Goal: Task Accomplishment & Management: Manage account settings

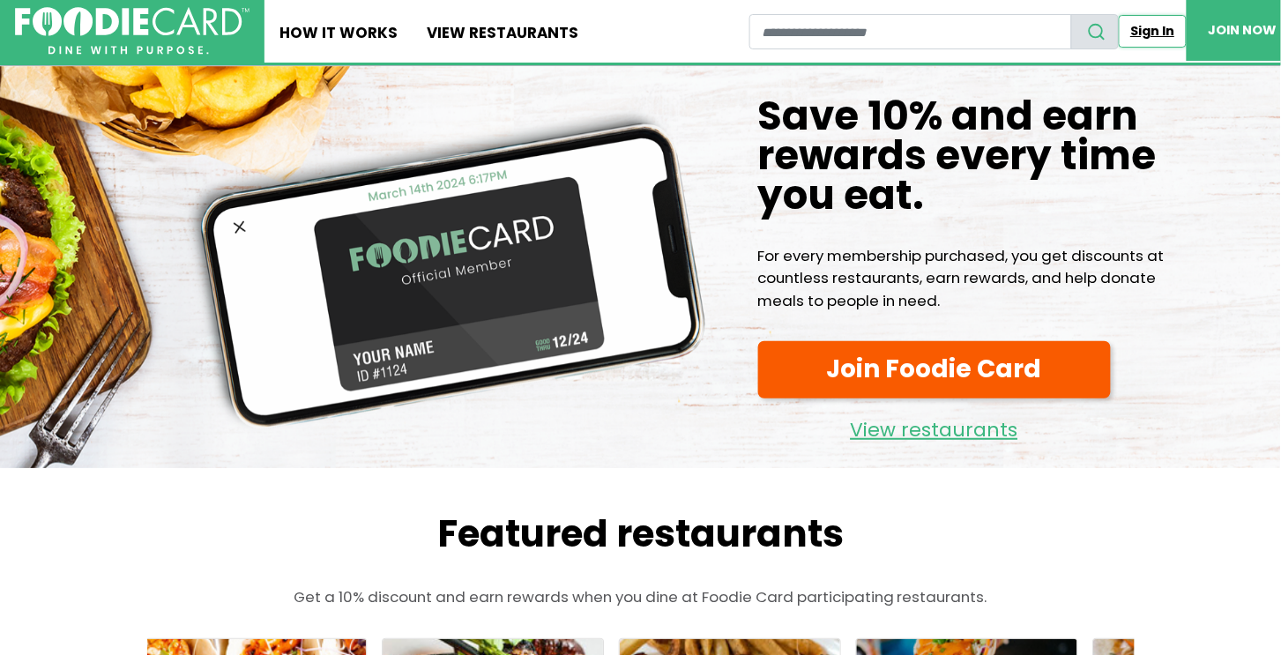
click at [1119, 29] on link "Sign In" at bounding box center [1153, 31] width 68 height 33
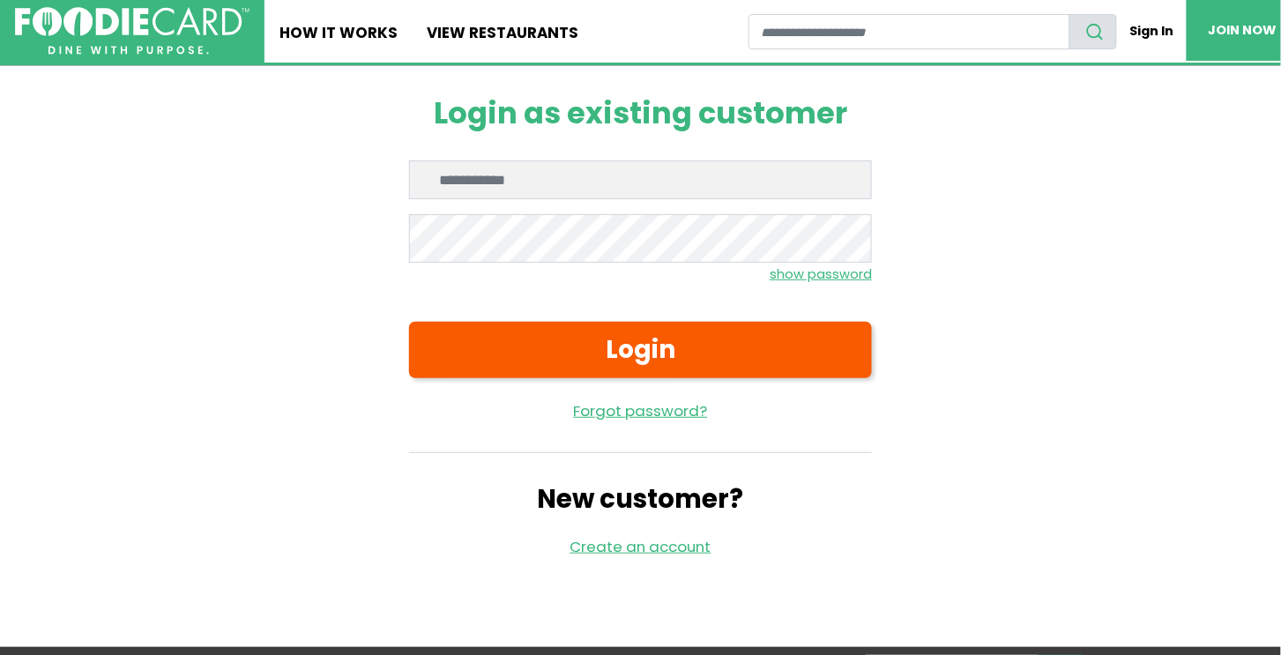
click at [563, 199] on input "Enter email" at bounding box center [640, 180] width 463 height 39
type input "**********"
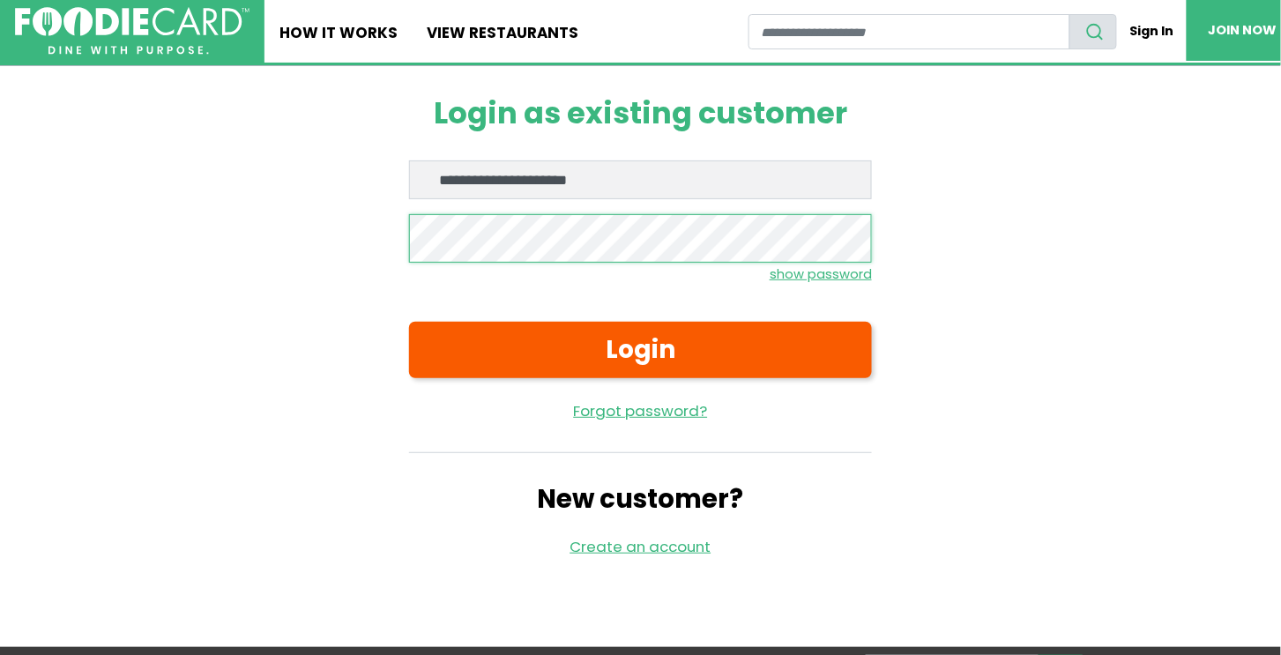
click at [409, 322] on button "Login" at bounding box center [640, 350] width 463 height 56
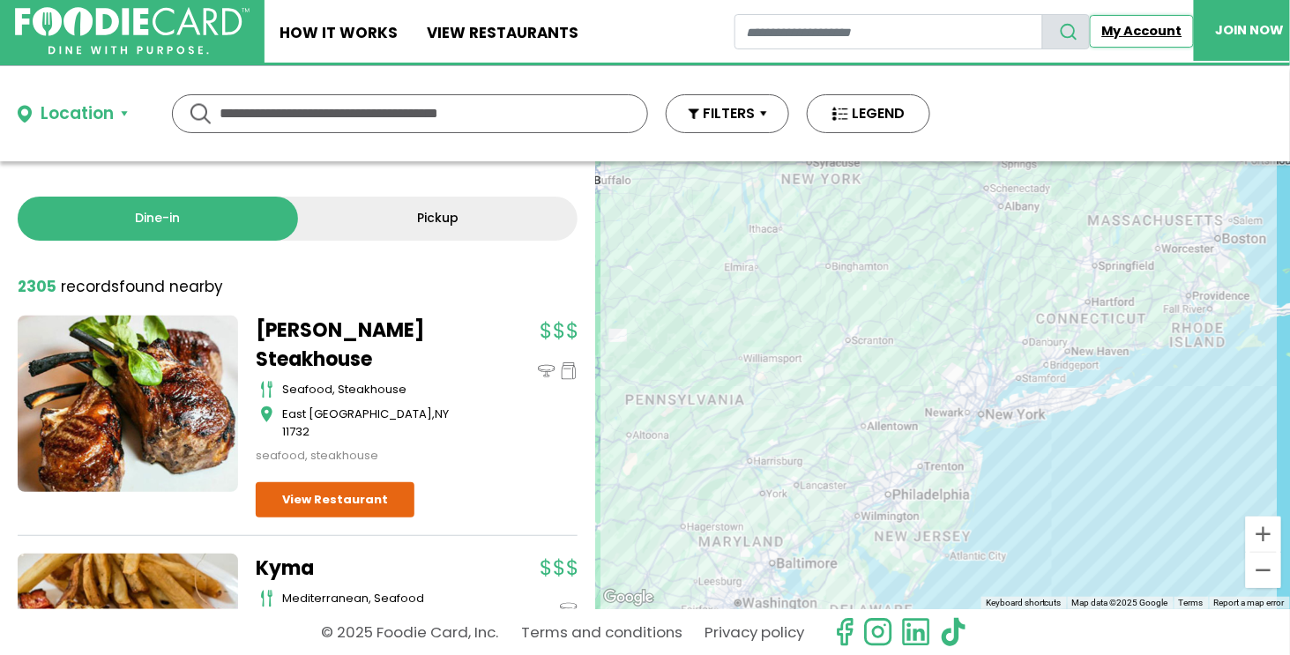
click at [1132, 30] on link "My Account" at bounding box center [1142, 31] width 104 height 33
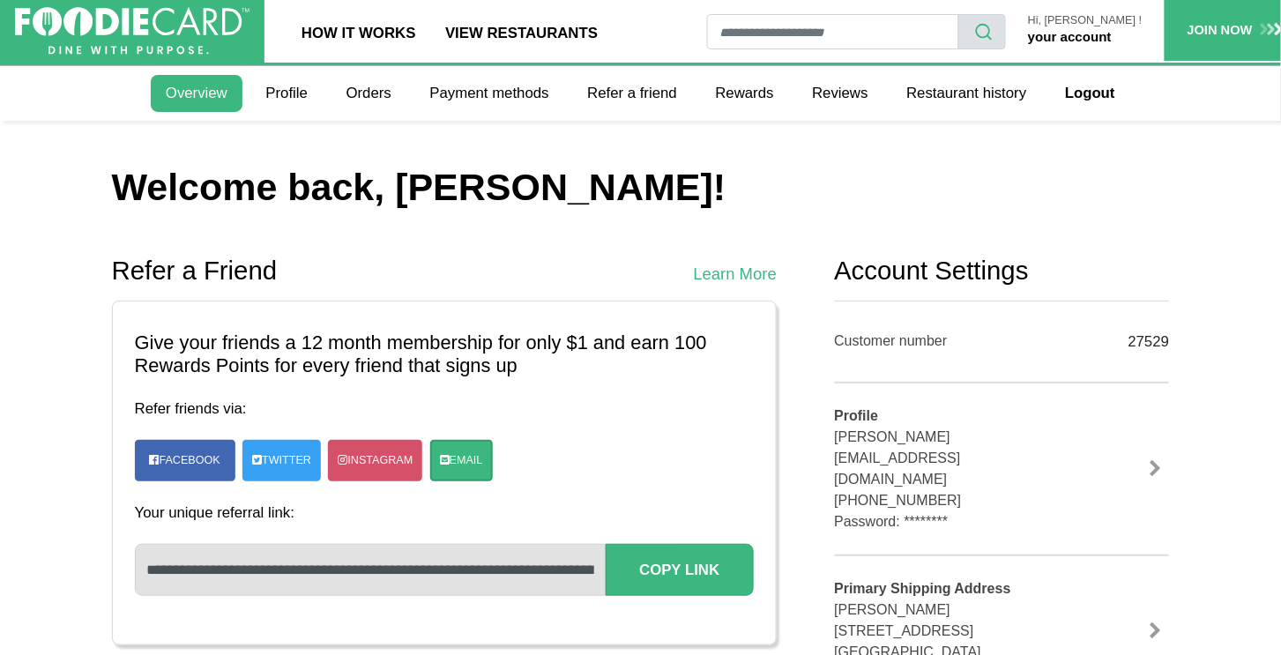
drag, startPoint x: 835, startPoint y: 400, endPoint x: 1177, endPoint y: 391, distance: 341.4
copy div "Customer number 27529"
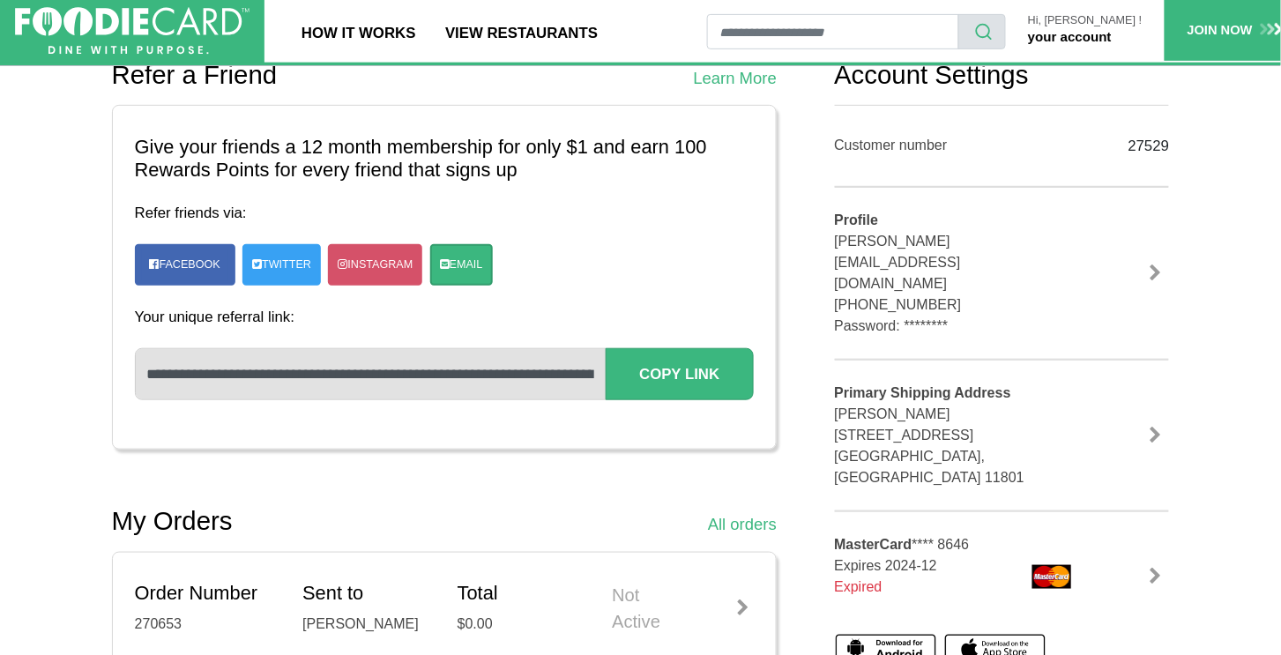
scroll to position [392, 0]
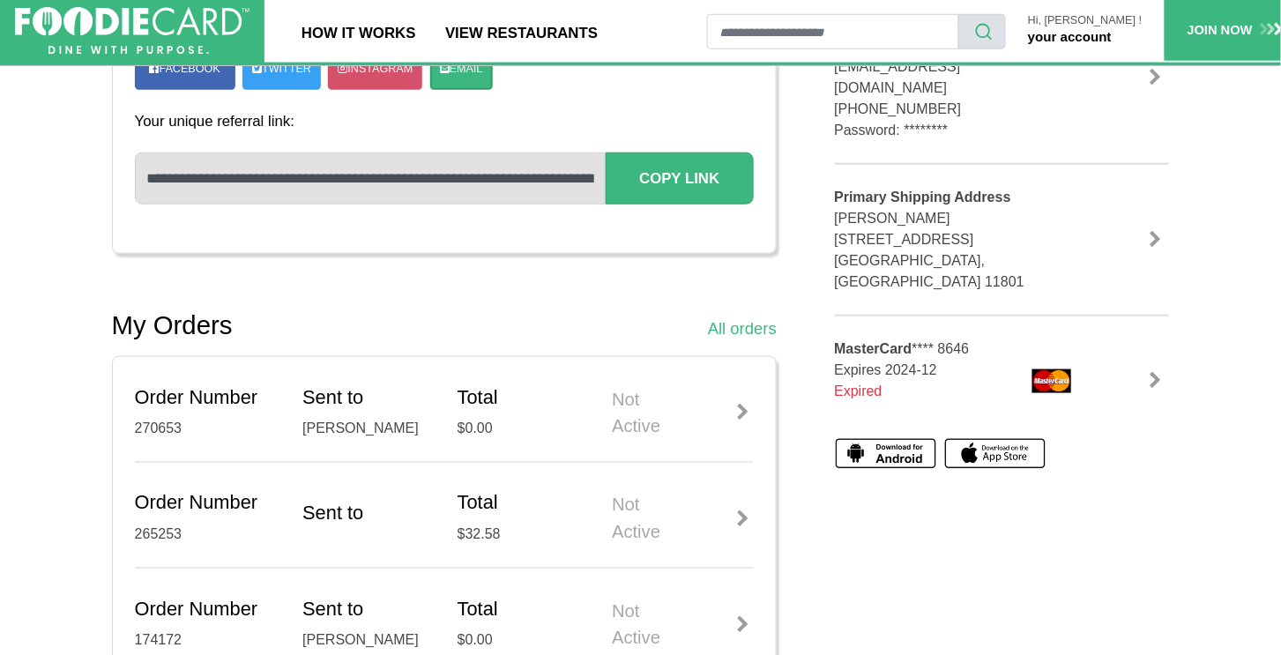
click at [1156, 86] on link at bounding box center [1156, 78] width 26 height 18
click at [1158, 249] on link at bounding box center [1156, 240] width 26 height 18
click at [1162, 390] on link at bounding box center [1156, 381] width 26 height 18
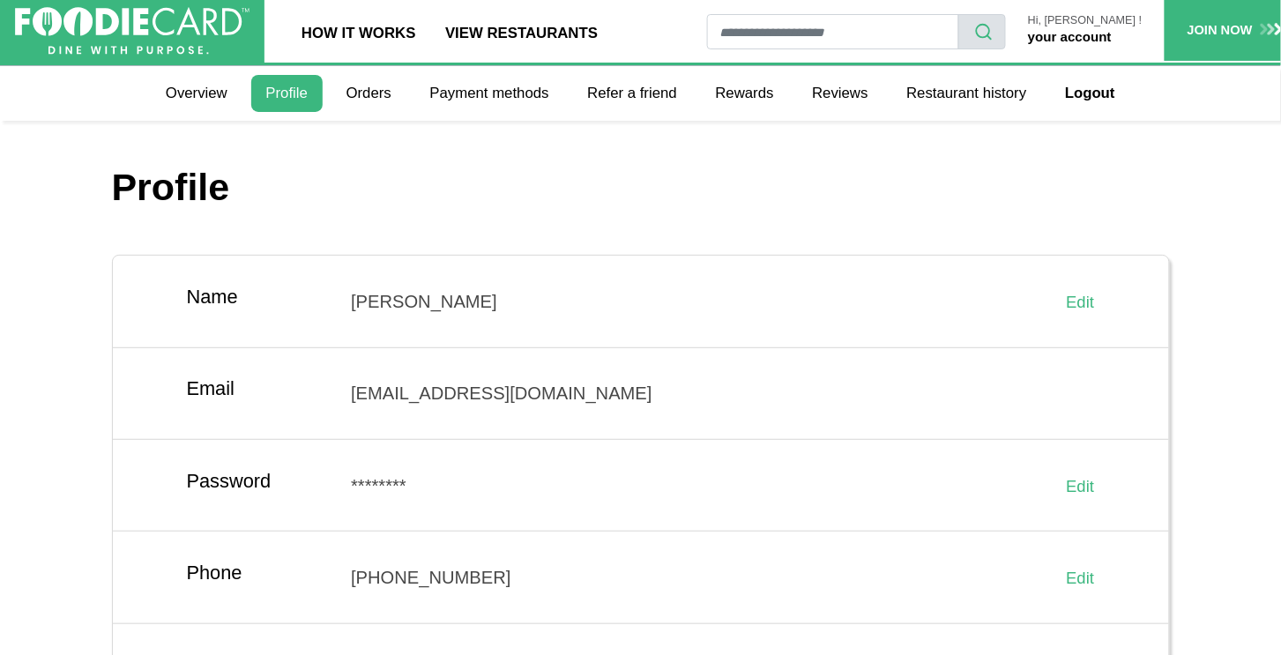
click at [1091, 31] on div "Hi, [PERSON_NAME] ! your account" at bounding box center [1085, 31] width 159 height 33
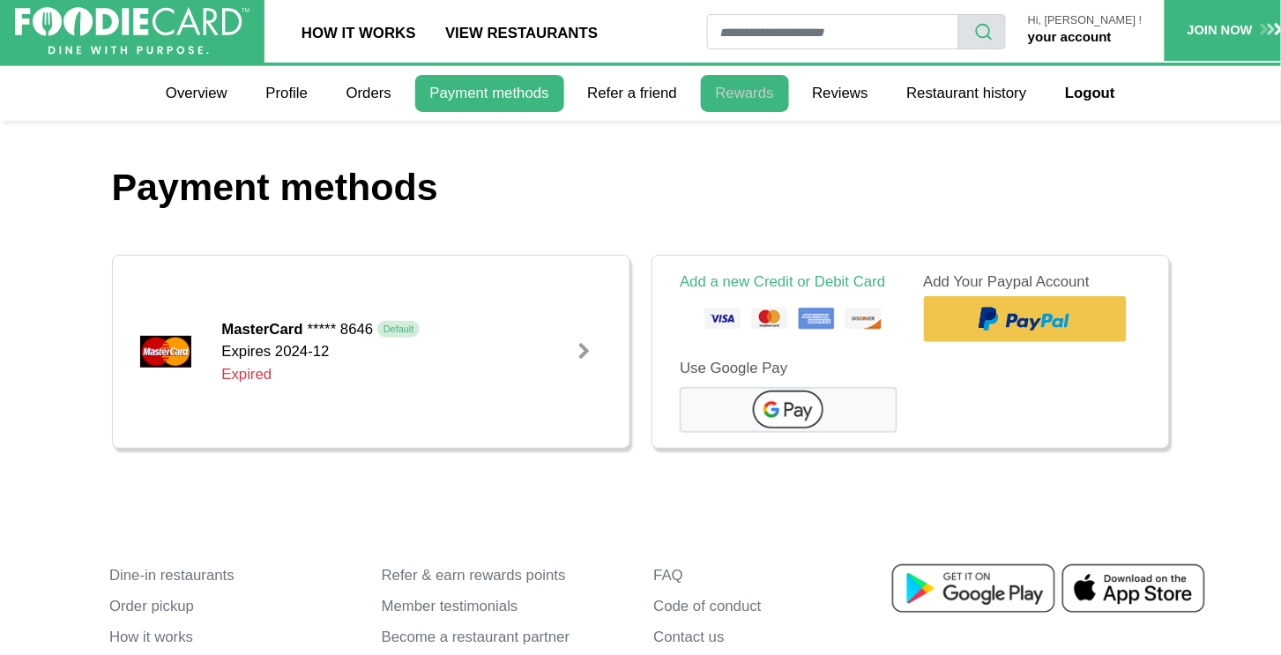
click at [748, 94] on link "Rewards" at bounding box center [745, 93] width 88 height 37
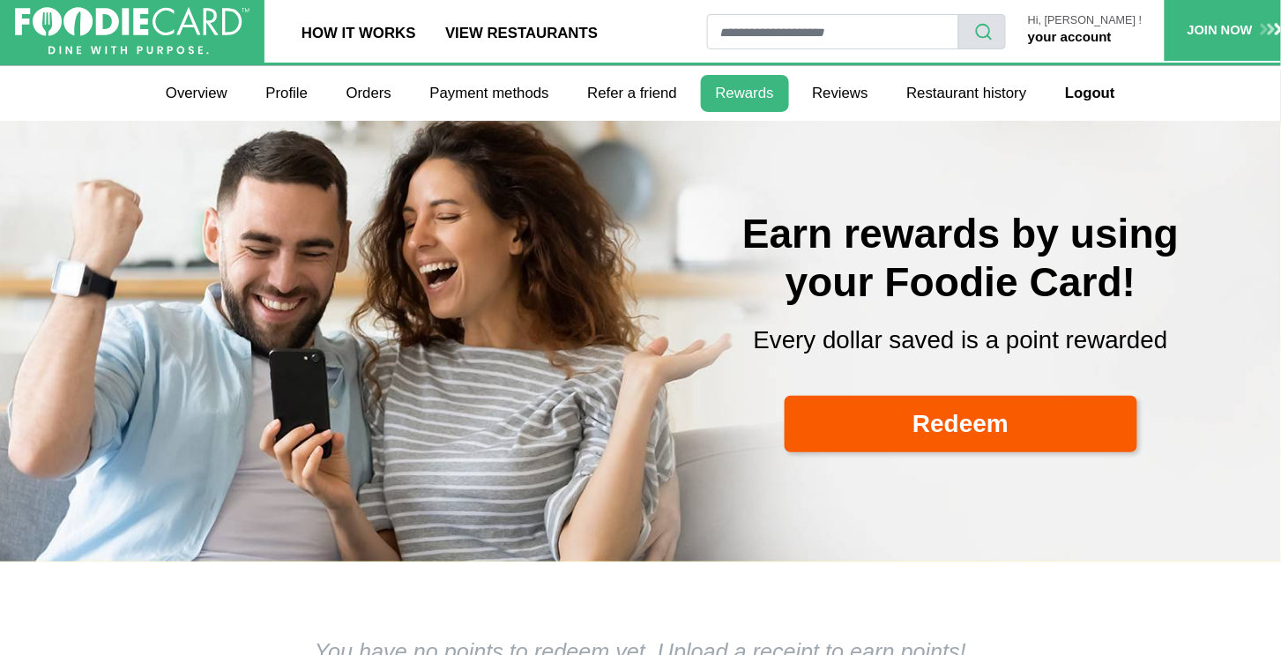
select select
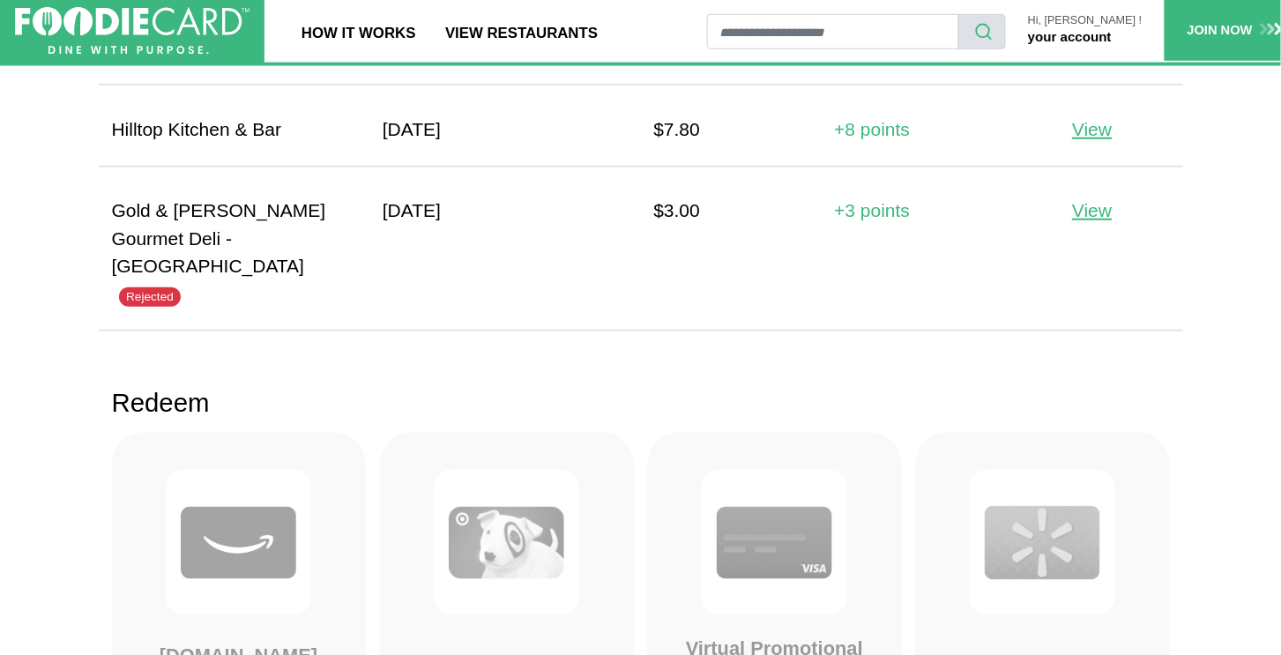
scroll to position [1960, 0]
